Goal: Information Seeking & Learning: Compare options

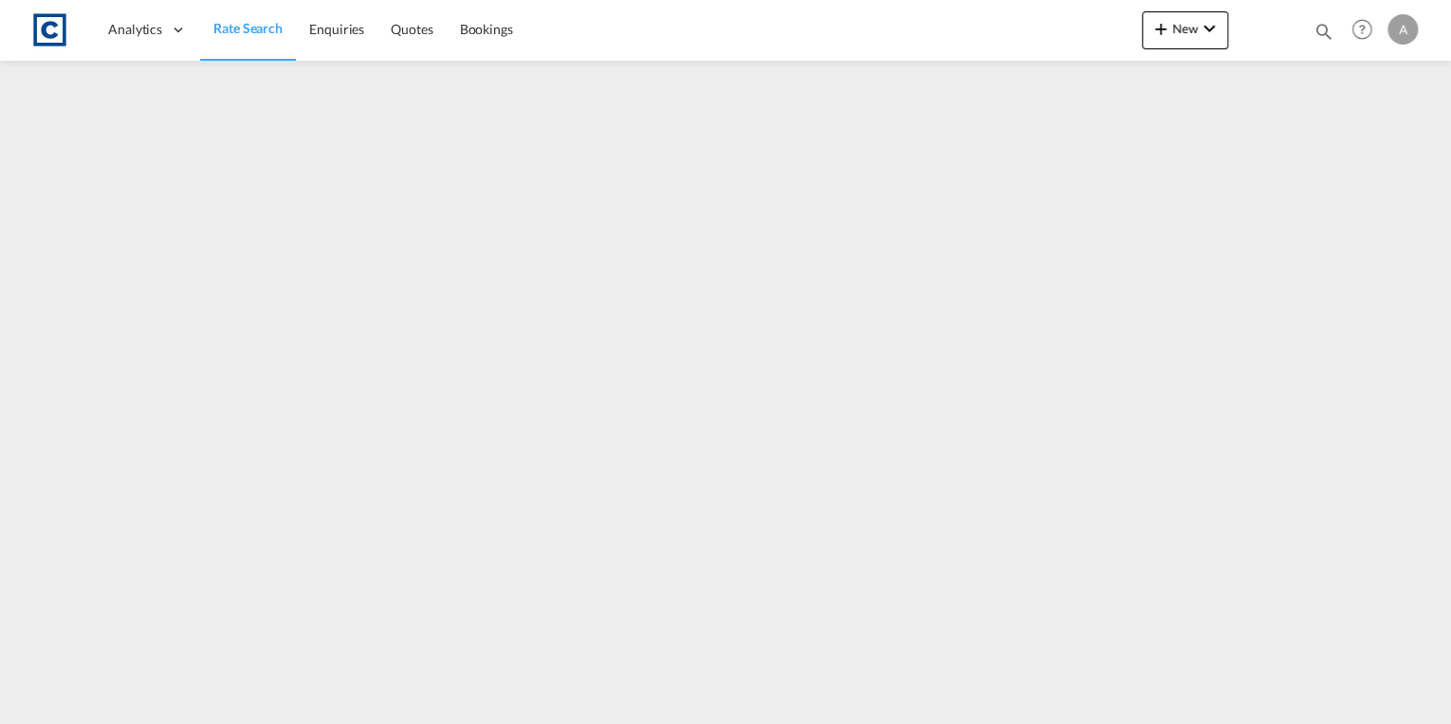
click at [235, 20] on span "Rate Search" at bounding box center [247, 28] width 69 height 16
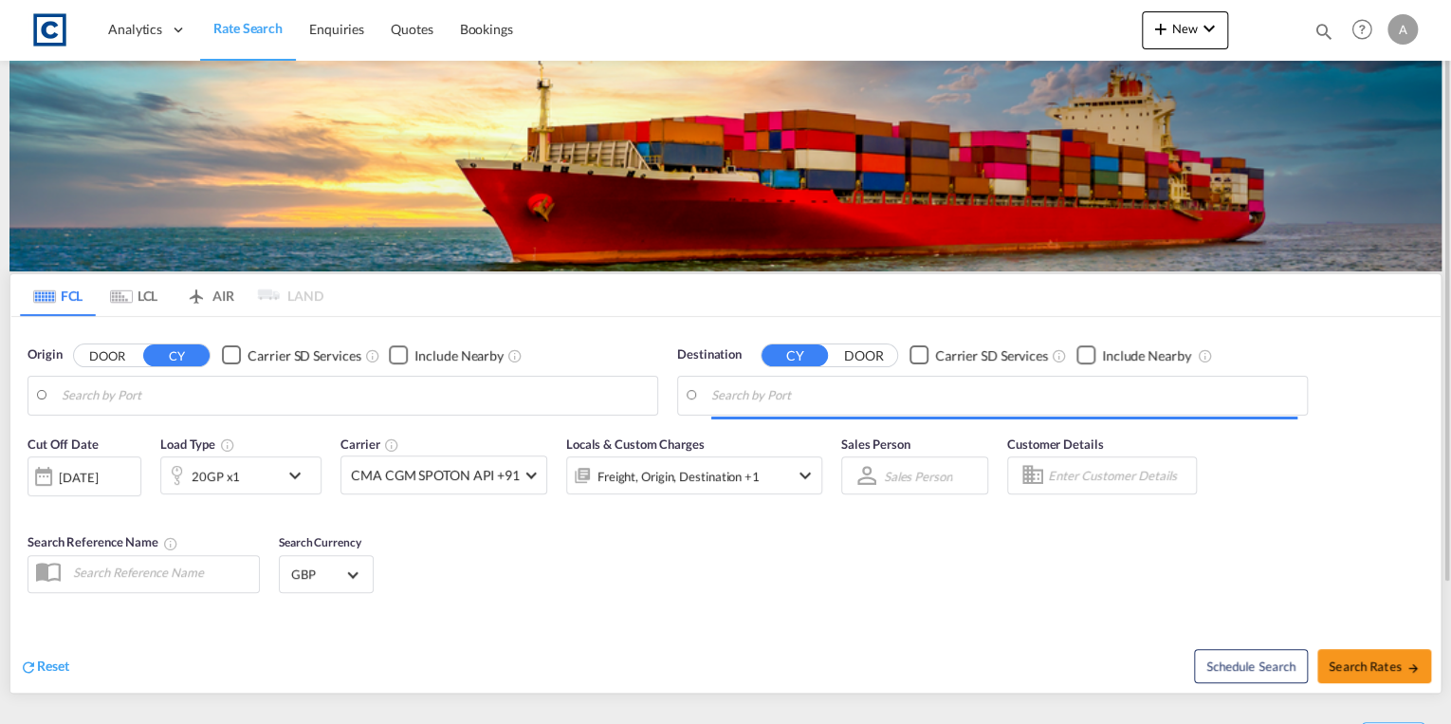
type input "GB-LE1, [GEOGRAPHIC_DATA]"
type input "Lyttelton, NZLYT"
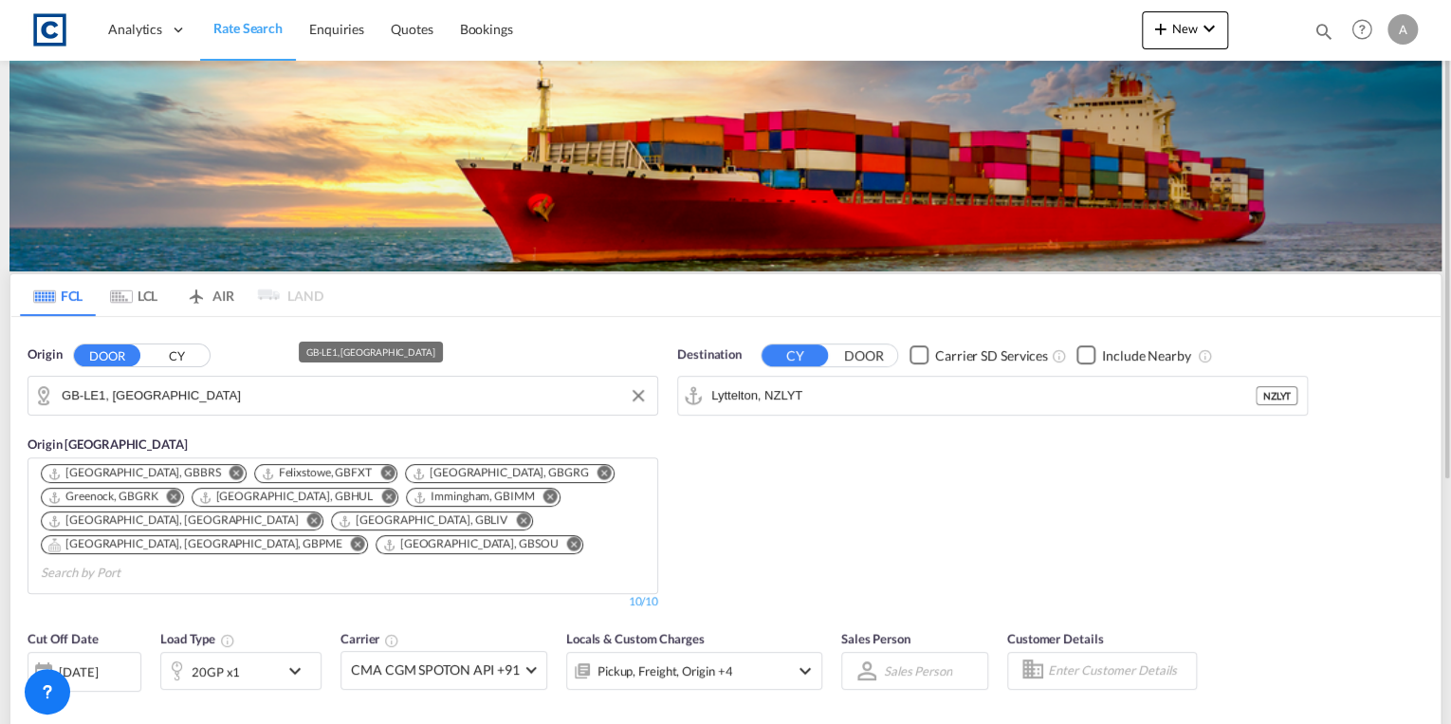
click at [241, 395] on input "GB-LE1, [GEOGRAPHIC_DATA]" at bounding box center [355, 395] width 586 height 28
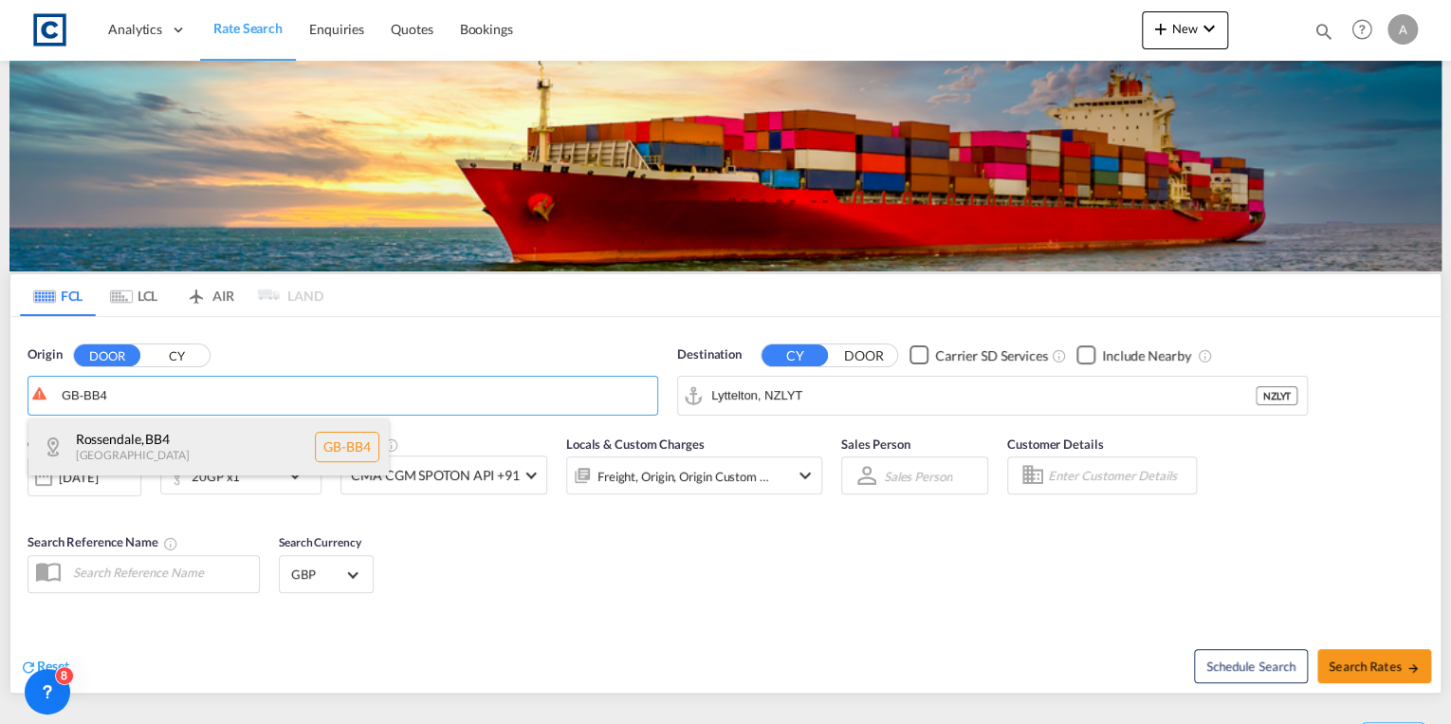
click at [237, 430] on div "Rossendale , BB4 [GEOGRAPHIC_DATA] [GEOGRAPHIC_DATA]-BB4" at bounding box center [208, 446] width 360 height 57
type input "GB-BB4, Rossendale"
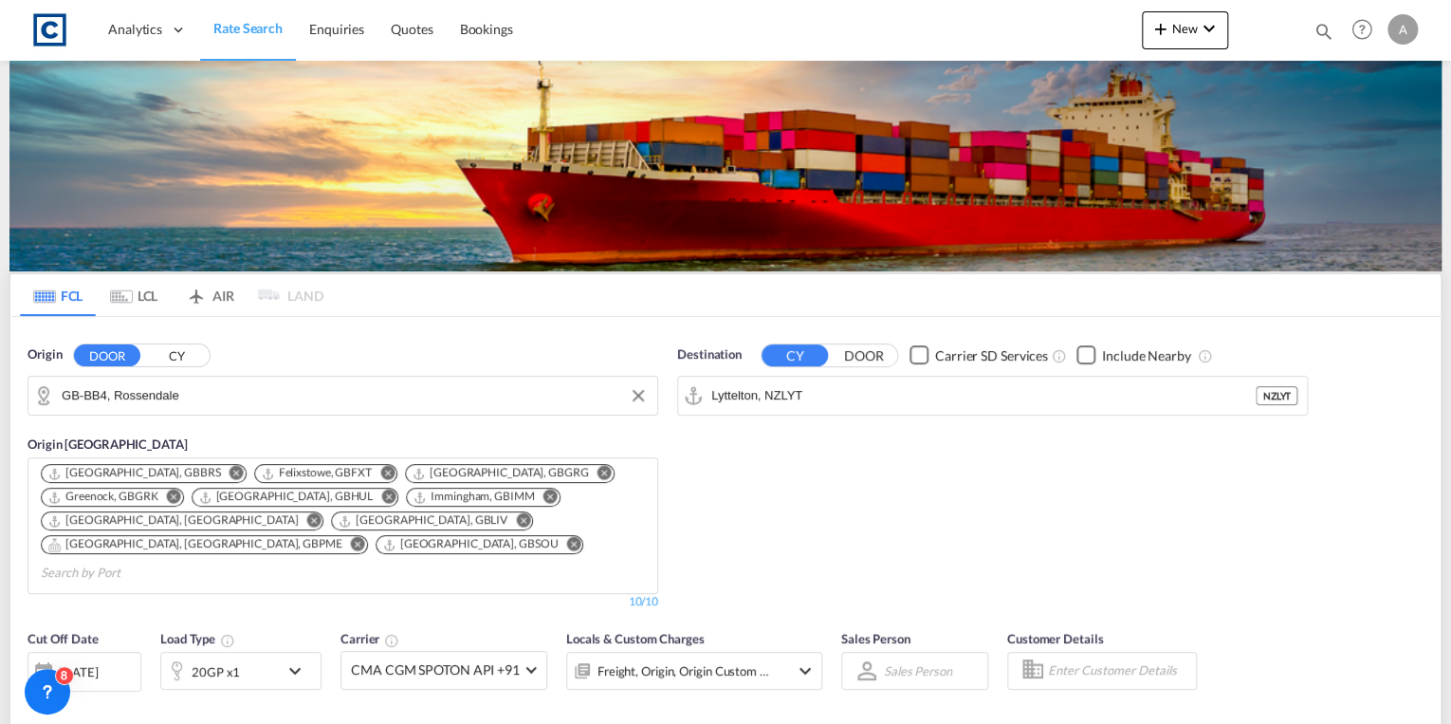
scroll to position [228, 0]
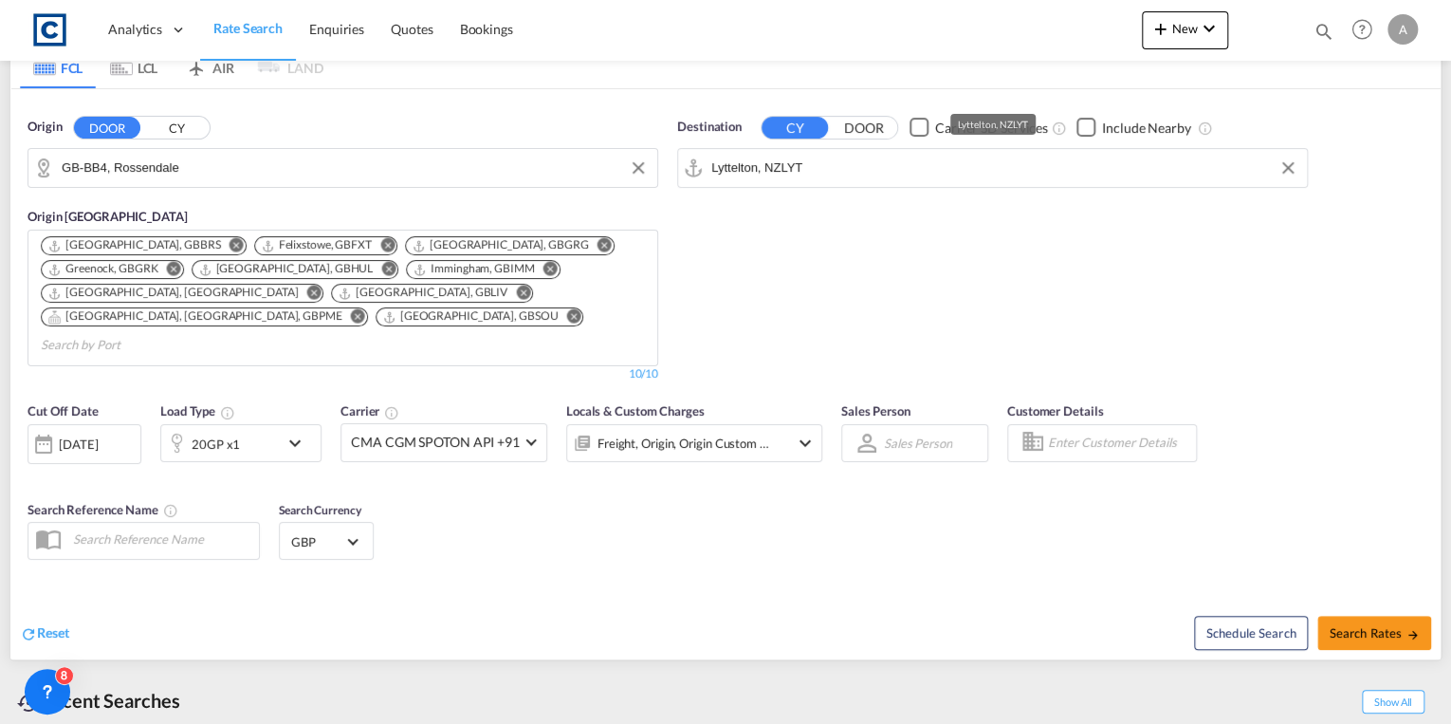
click at [856, 160] on input "Lyttelton, NZLYT" at bounding box center [1004, 168] width 586 height 28
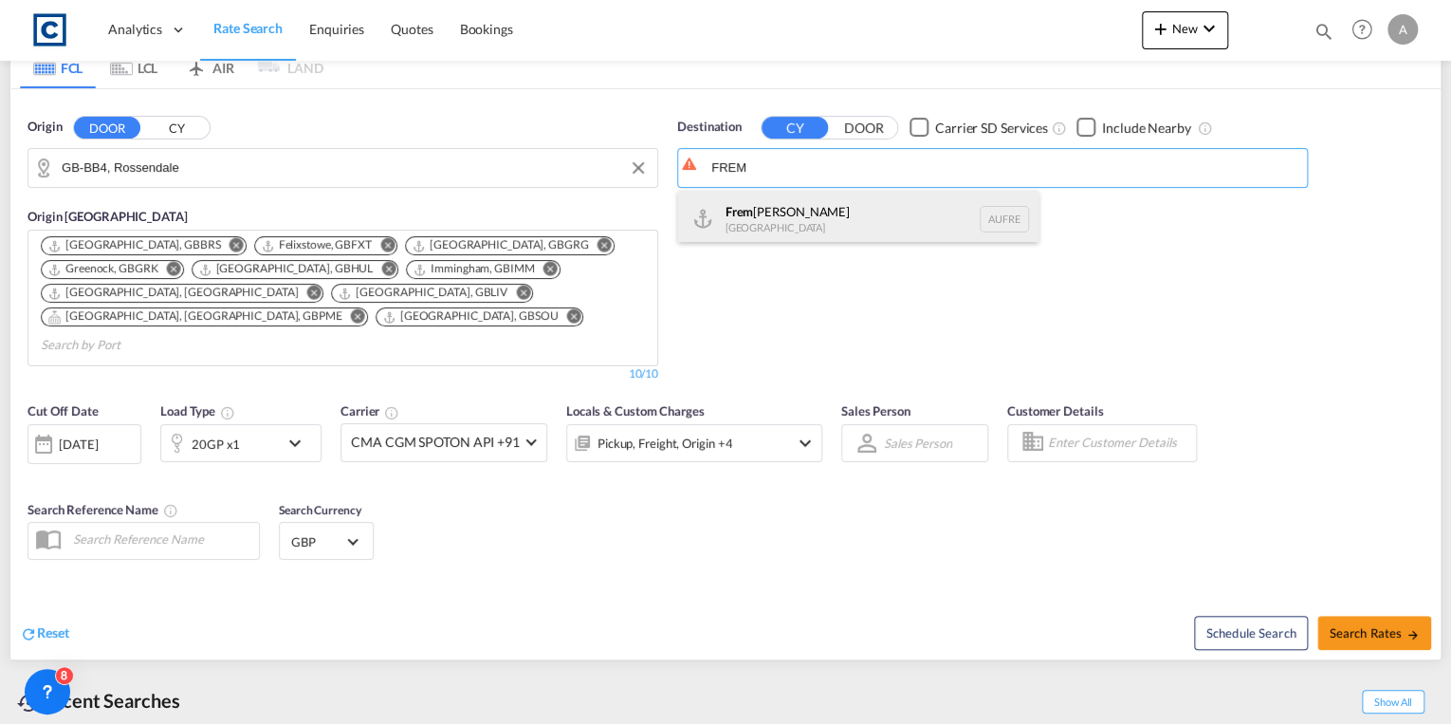
click at [853, 209] on div "Frem [PERSON_NAME] [GEOGRAPHIC_DATA] AUFRE" at bounding box center [858, 219] width 360 height 57
type input "Fremantle, AUFRE"
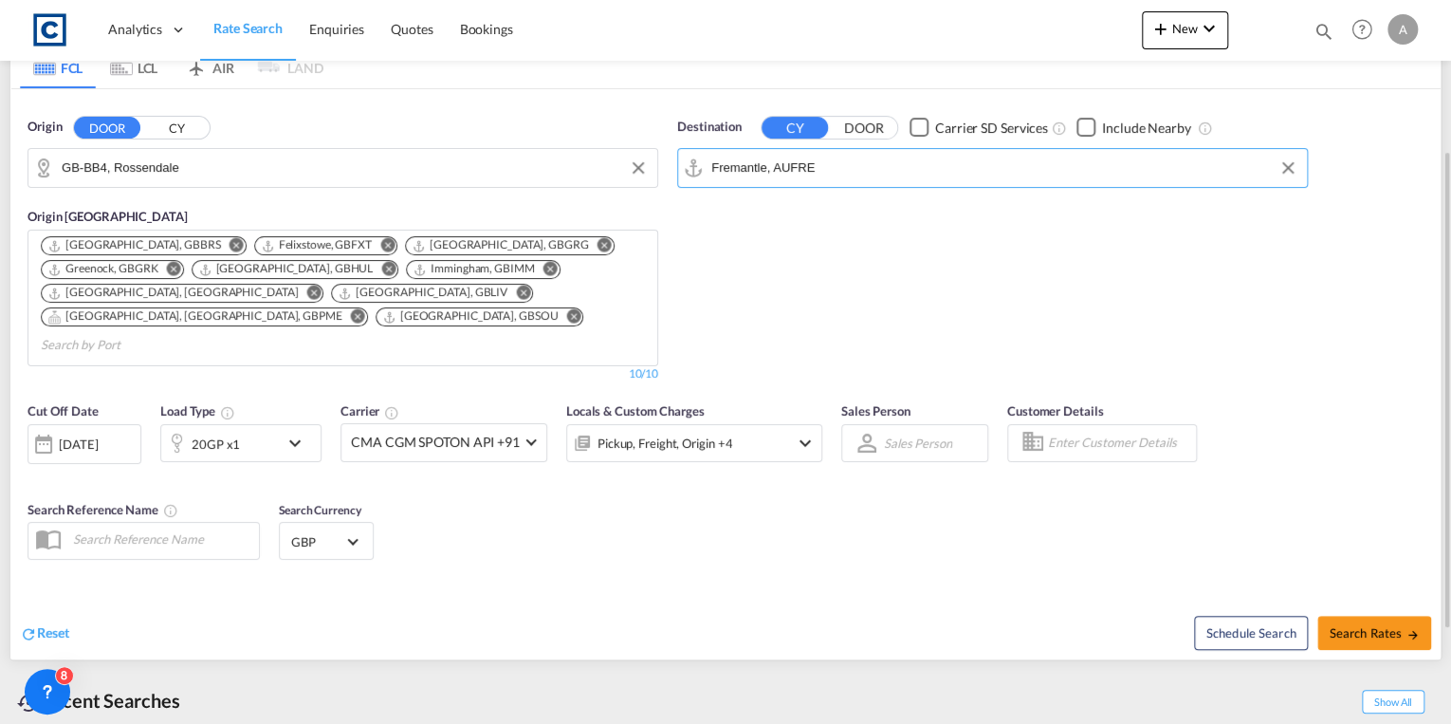
click at [290, 432] on md-icon "icon-chevron-down" at bounding box center [300, 443] width 32 height 23
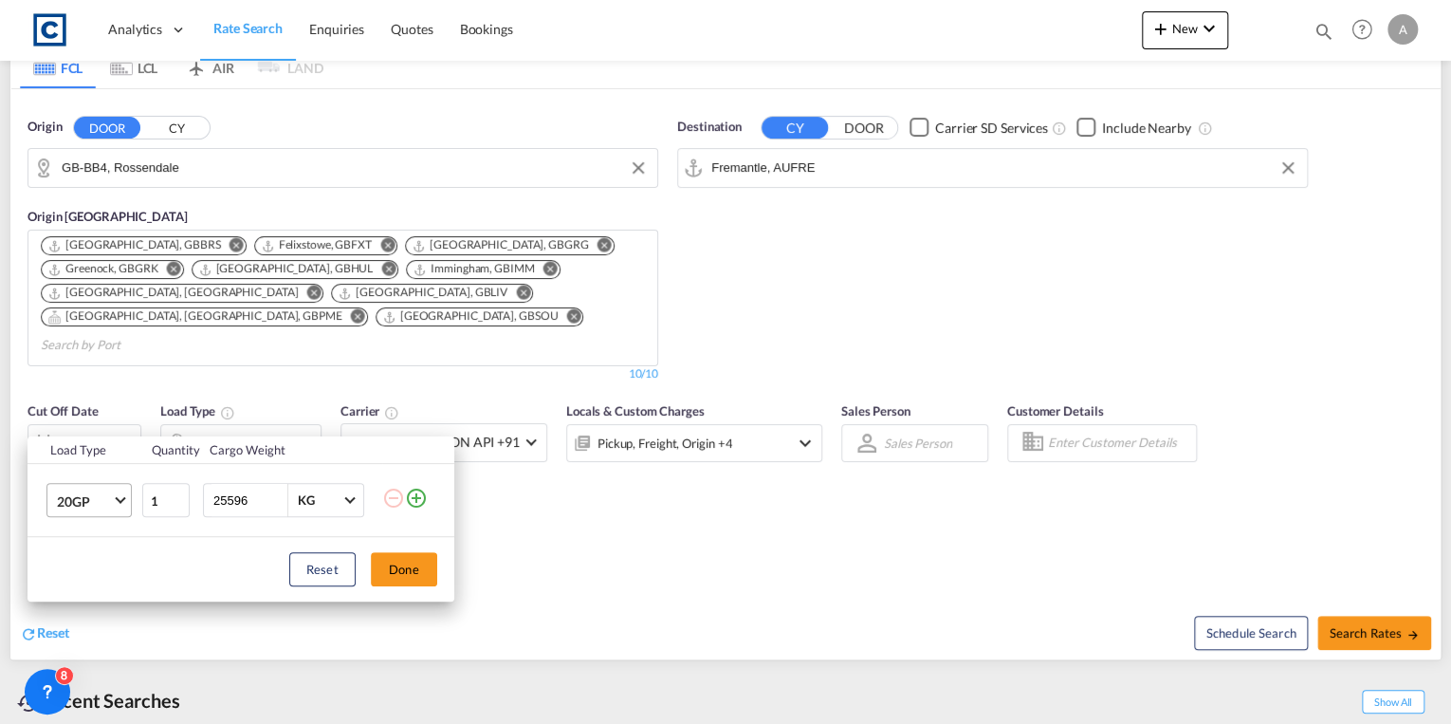
click at [123, 509] on md-select-value "20GP" at bounding box center [93, 500] width 76 height 32
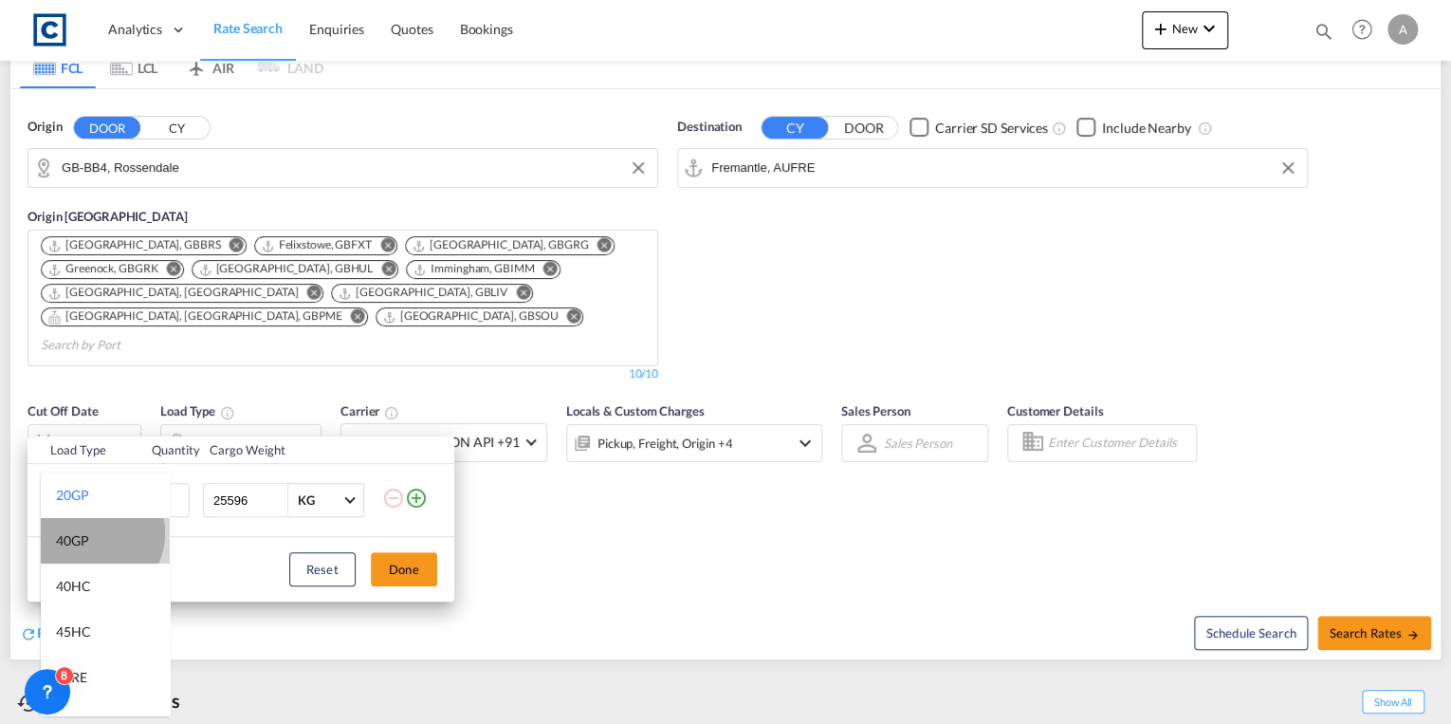
click at [91, 533] on md-option "40GP" at bounding box center [105, 541] width 129 height 46
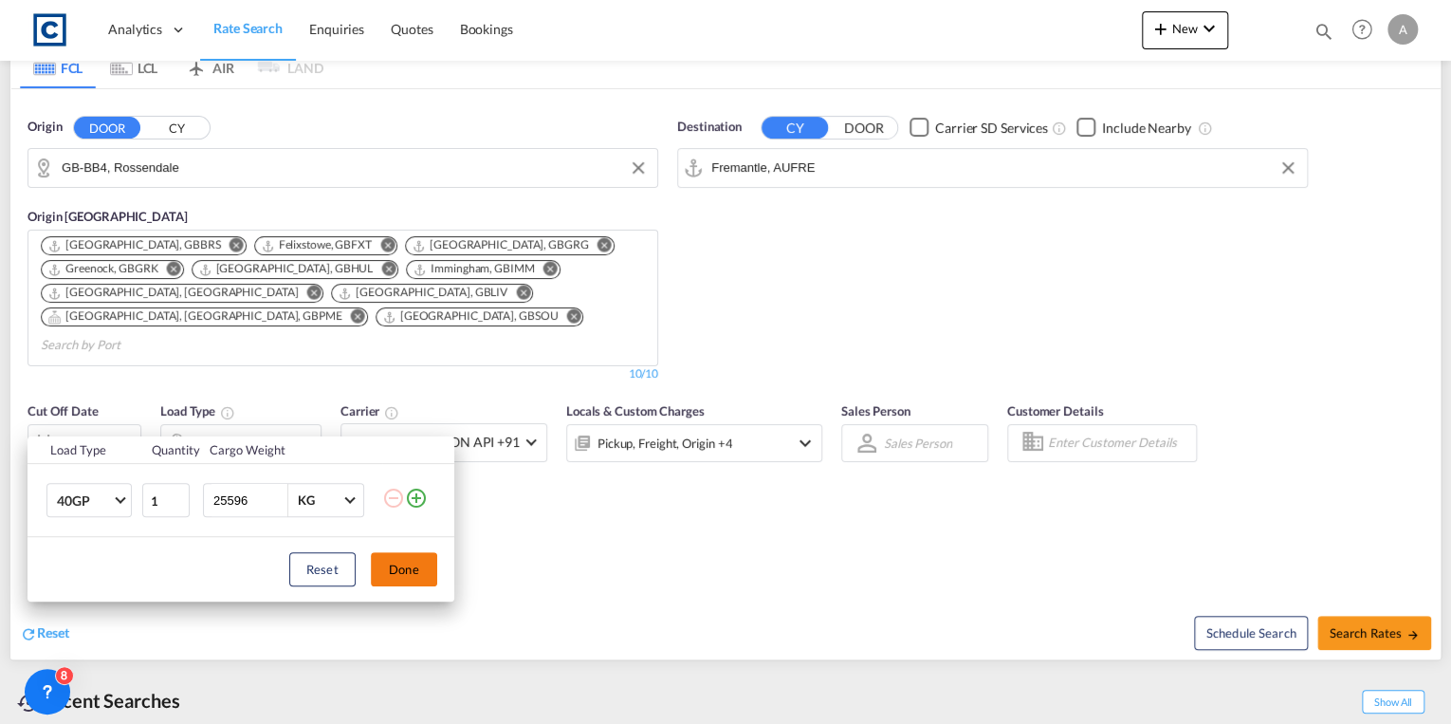
click at [408, 569] on button "Done" at bounding box center [404, 569] width 66 height 34
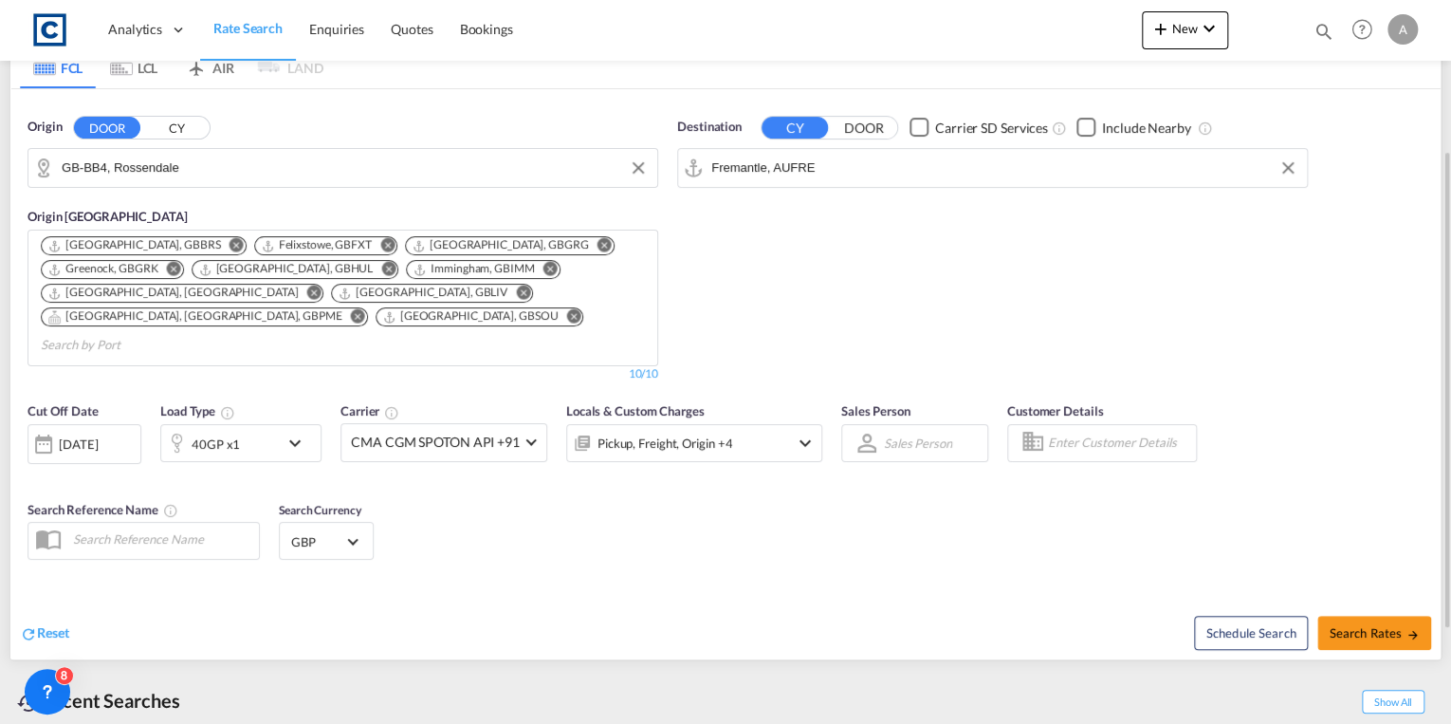
scroll to position [367, 0]
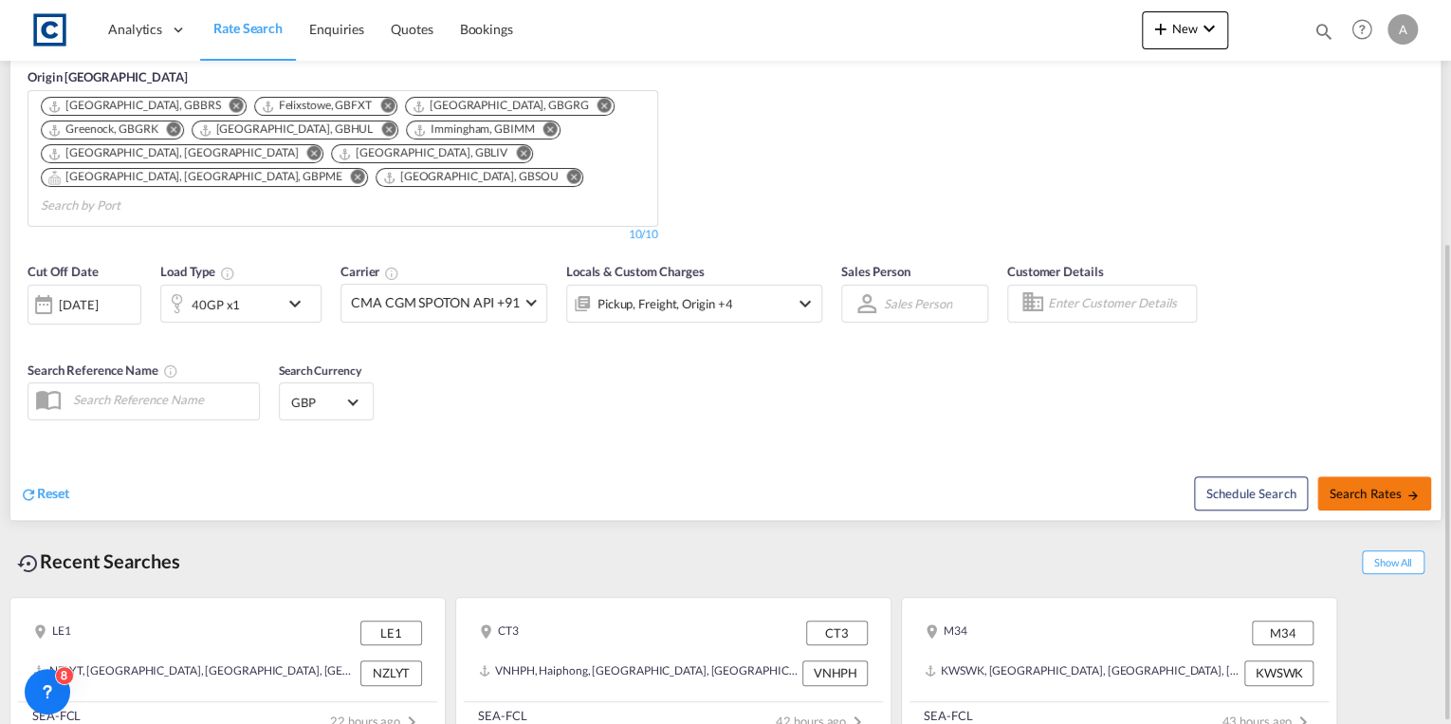
click at [1362, 486] on span "Search Rates" at bounding box center [1374, 493] width 91 height 15
type input "BB4 to AUFRE / [DATE]"
